Goal: Transaction & Acquisition: Purchase product/service

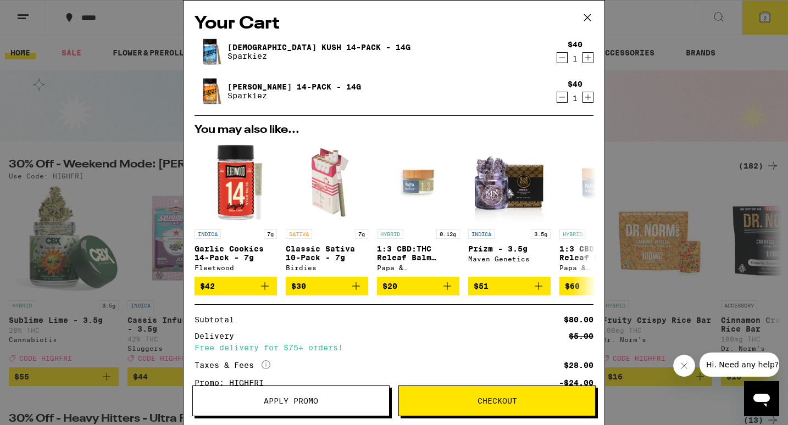
click at [584, 15] on icon at bounding box center [587, 17] width 16 height 16
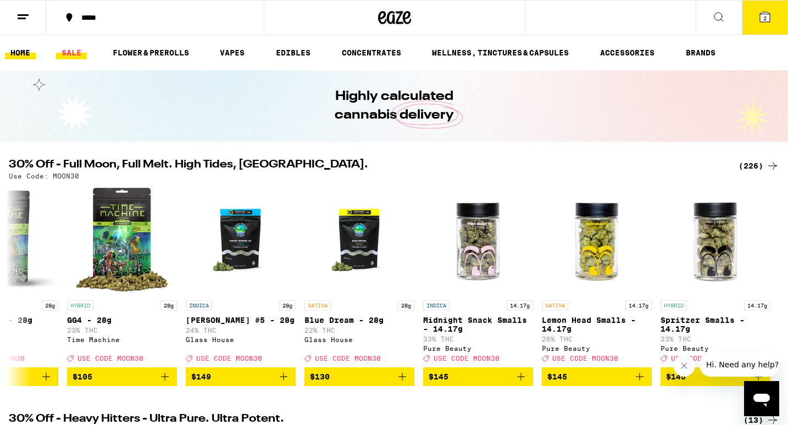
click at [82, 54] on link "SALE" at bounding box center [71, 52] width 31 height 13
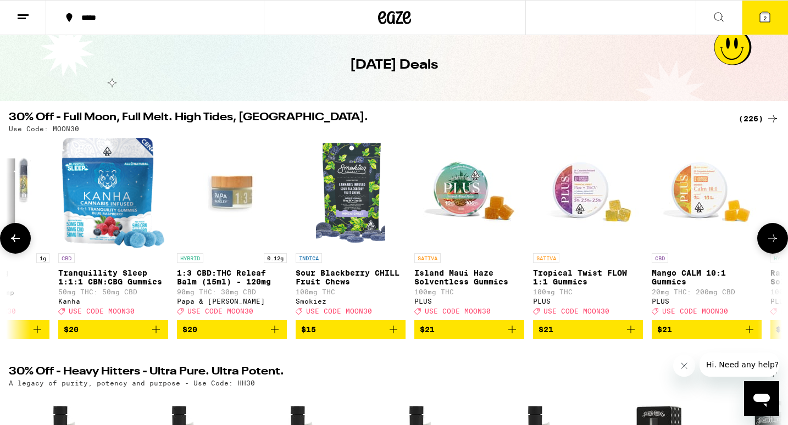
scroll to position [0, 13142]
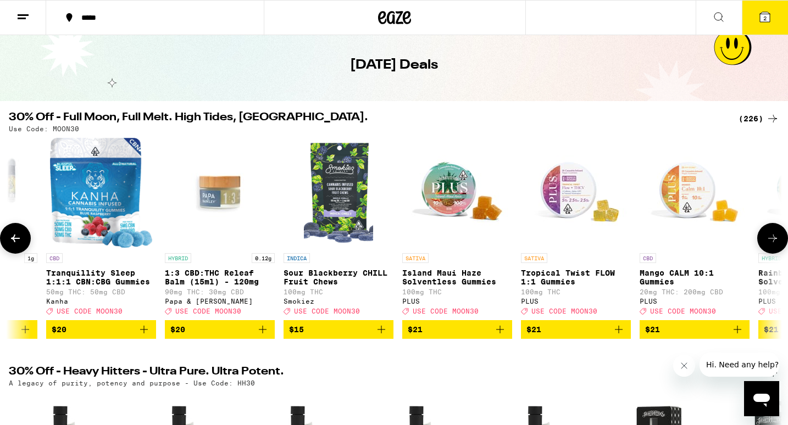
click at [255, 334] on span "$20" at bounding box center [219, 329] width 99 height 13
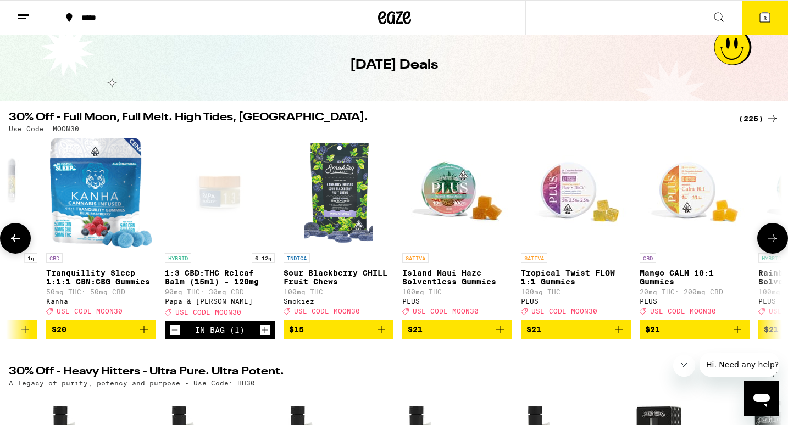
click at [374, 336] on span "$15" at bounding box center [338, 329] width 99 height 13
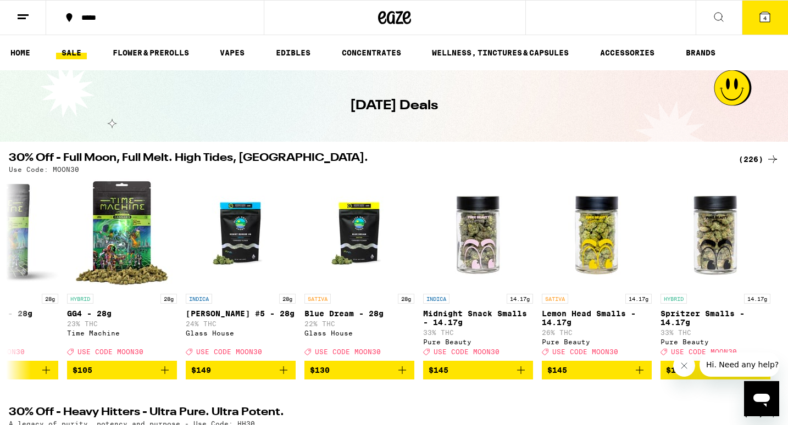
scroll to position [0, 0]
click at [18, 56] on link "HOME" at bounding box center [20, 52] width 31 height 13
